Goal: Communication & Community: Answer question/provide support

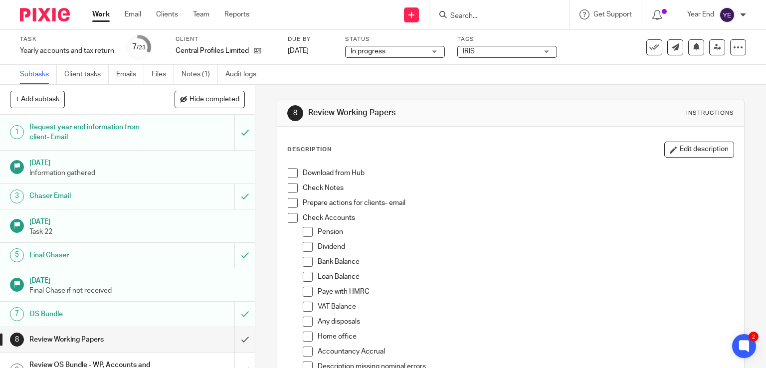
click at [742, 14] on div at bounding box center [743, 15] width 6 height 6
click at [135, 16] on link "Email" at bounding box center [133, 14] width 16 height 10
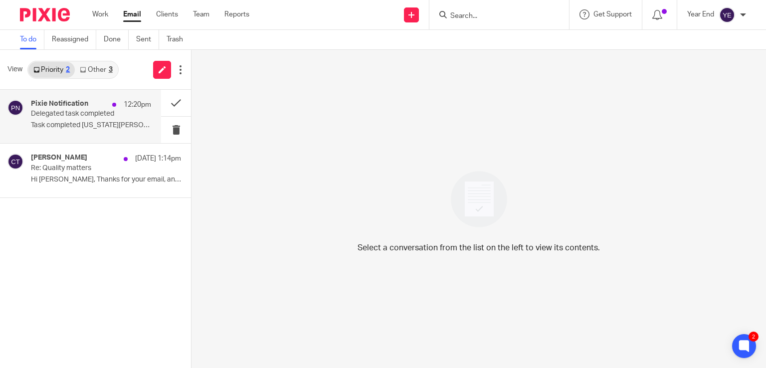
click at [107, 114] on p "Delegated task completed" at bounding box center [79, 114] width 96 height 8
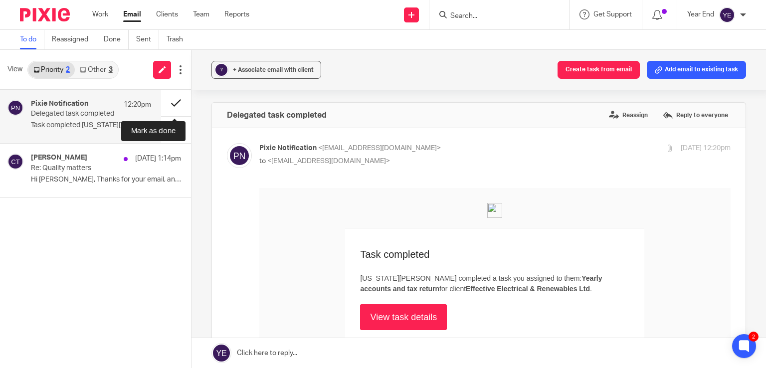
click at [173, 102] on button at bounding box center [176, 103] width 30 height 26
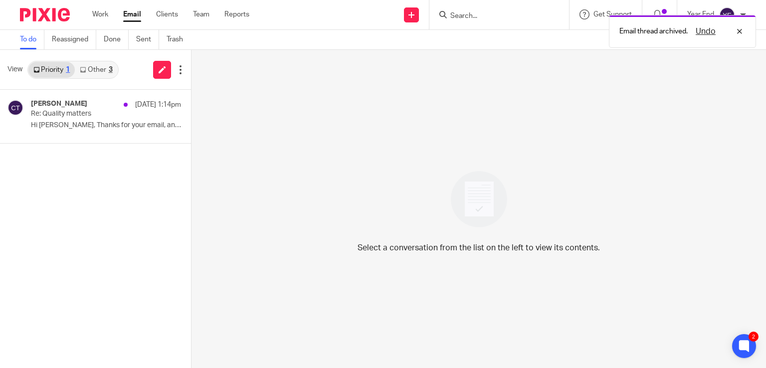
click at [106, 72] on link "Other 3" at bounding box center [96, 70] width 42 height 16
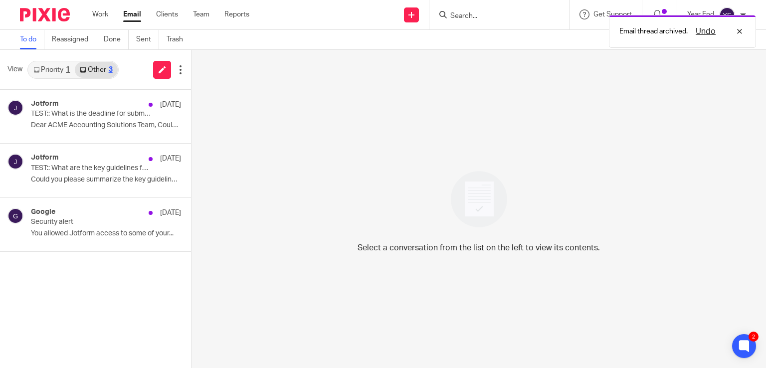
click at [739, 8] on div "Year End" at bounding box center [716, 15] width 59 height 16
click at [742, 32] on div "Undo" at bounding box center [716, 31] width 58 height 12
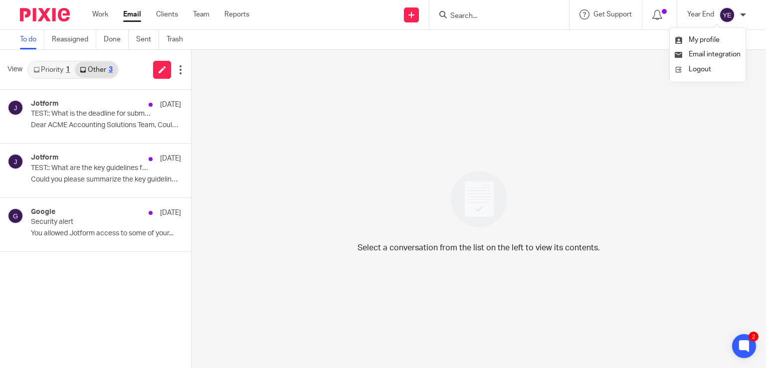
click at [742, 15] on div at bounding box center [743, 15] width 6 height 6
click at [699, 69] on span "Logout" at bounding box center [699, 69] width 22 height 7
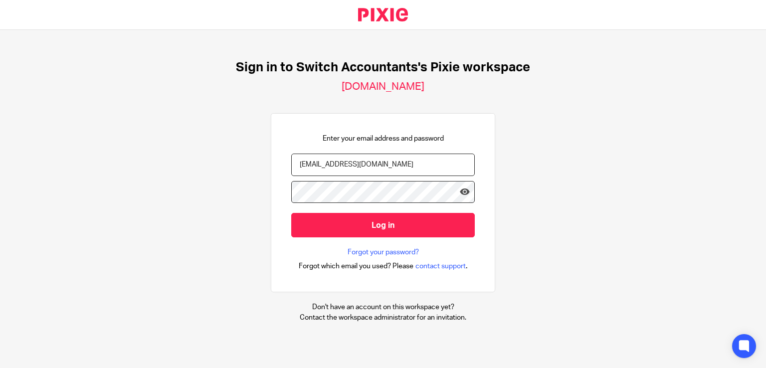
click at [328, 166] on input "switchacctax@gmail.com" at bounding box center [382, 165] width 183 height 22
click at [332, 165] on input "switchacctax@gmail.com" at bounding box center [382, 165] width 183 height 22
type input "switchaccuk@gmail.com"
click at [291, 213] on input "Log in" at bounding box center [382, 225] width 183 height 24
